Goal: Use online tool/utility: Utilize a website feature to perform a specific function

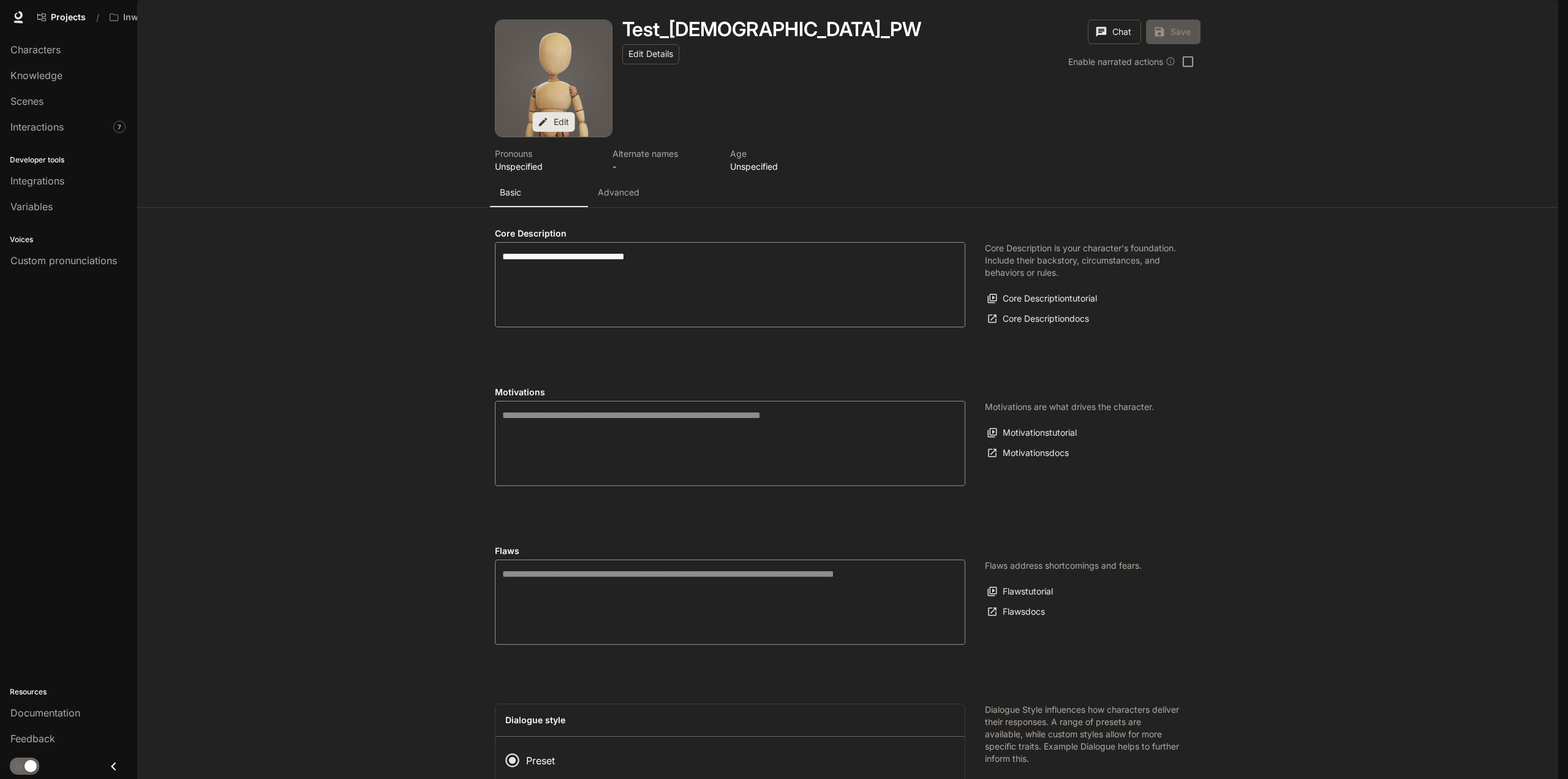
click at [1393, 16] on span "Portal" at bounding box center [1383, 18] width 23 height 16
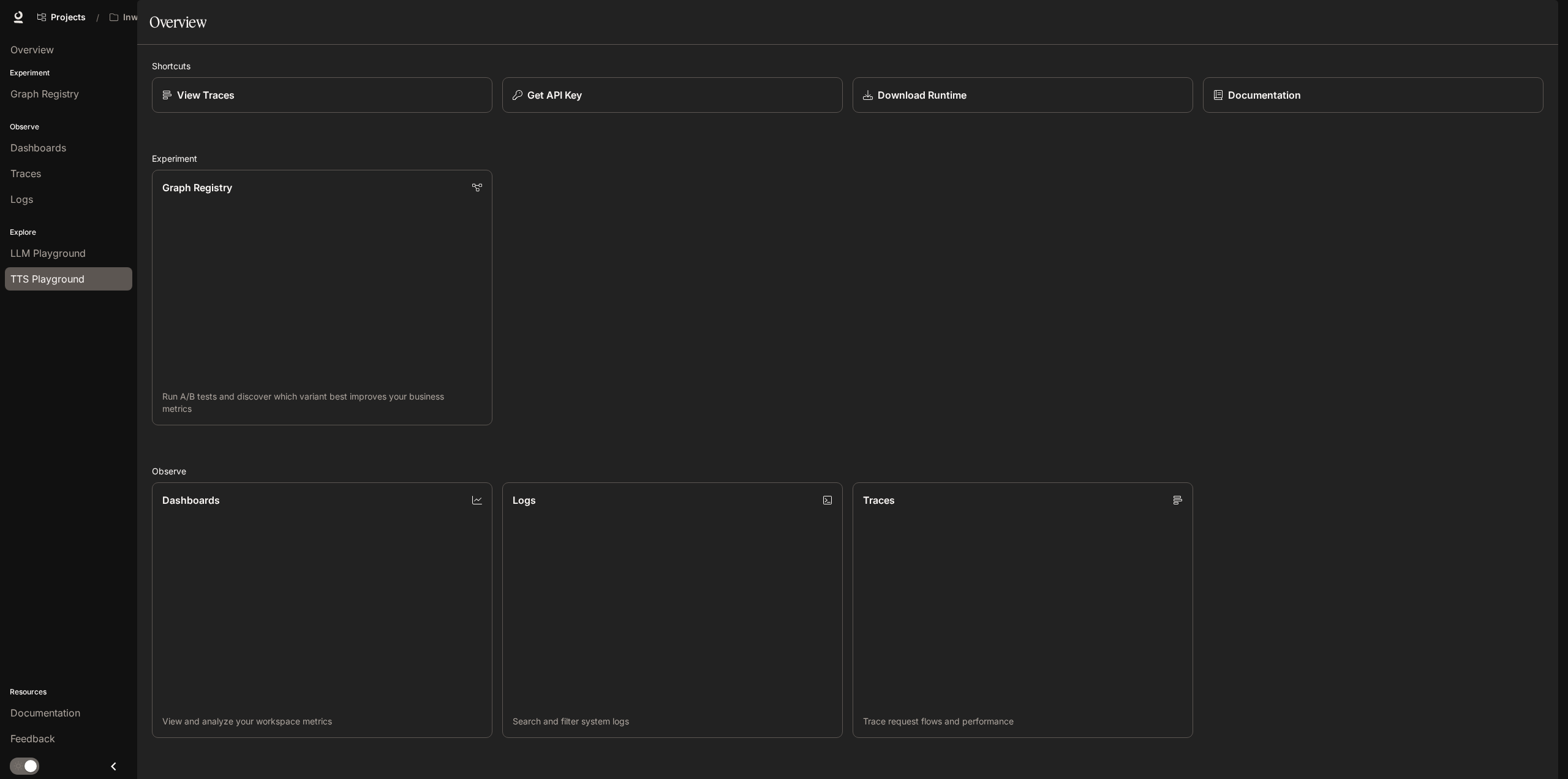
click at [34, 274] on span "TTS Playground" at bounding box center [47, 279] width 74 height 15
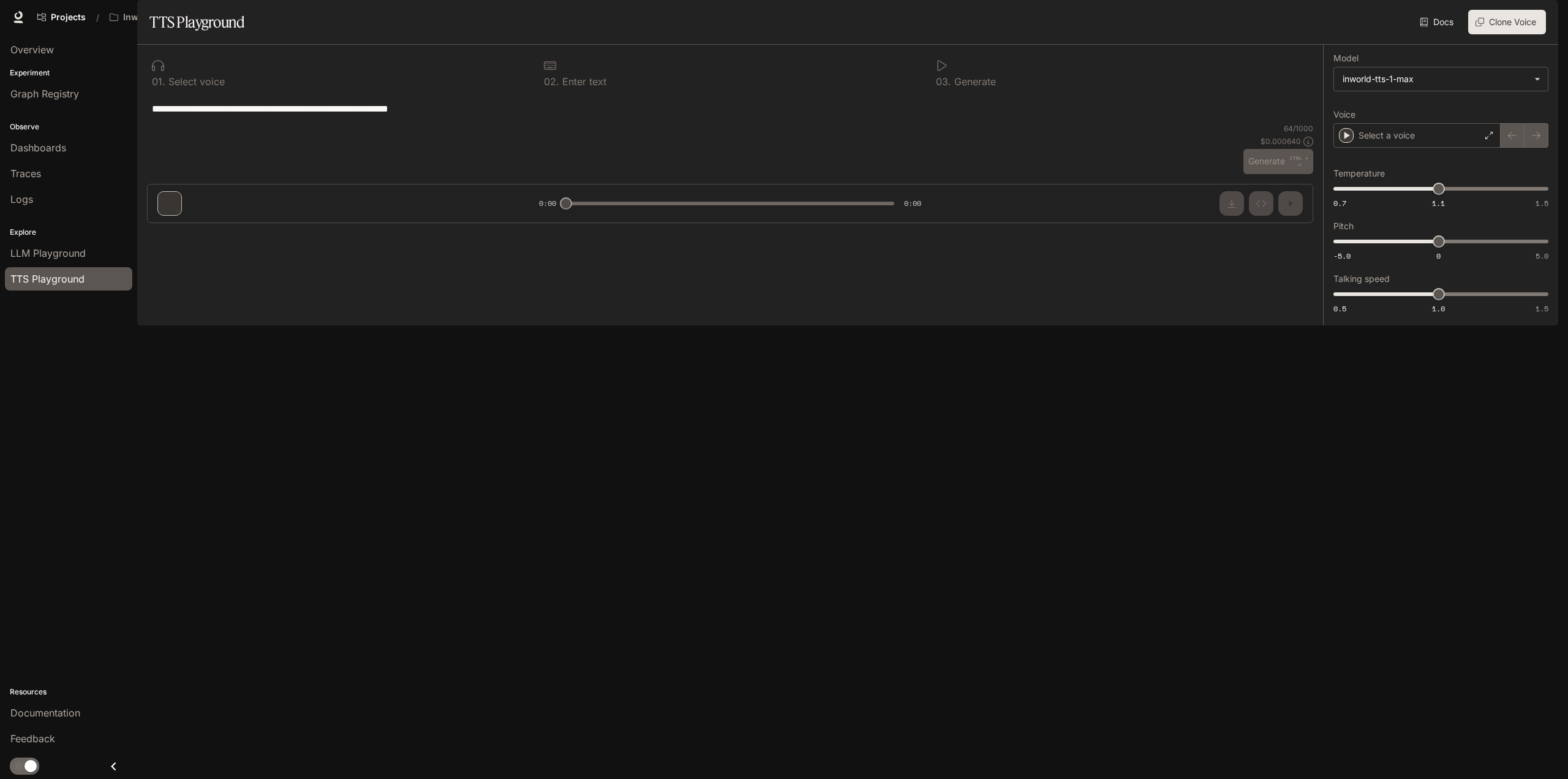
type textarea "**********"
type input "***"
